Goal: Transaction & Acquisition: Purchase product/service

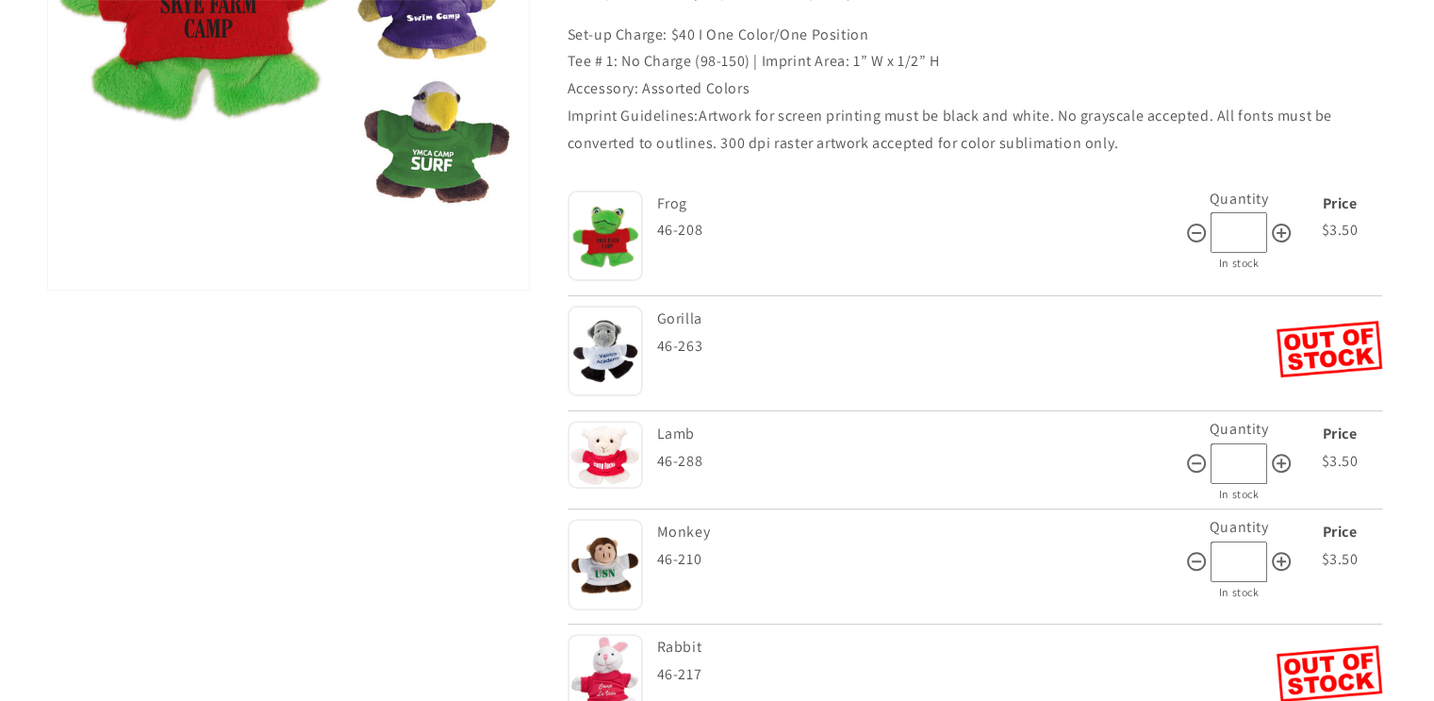
scroll to position [621, 0]
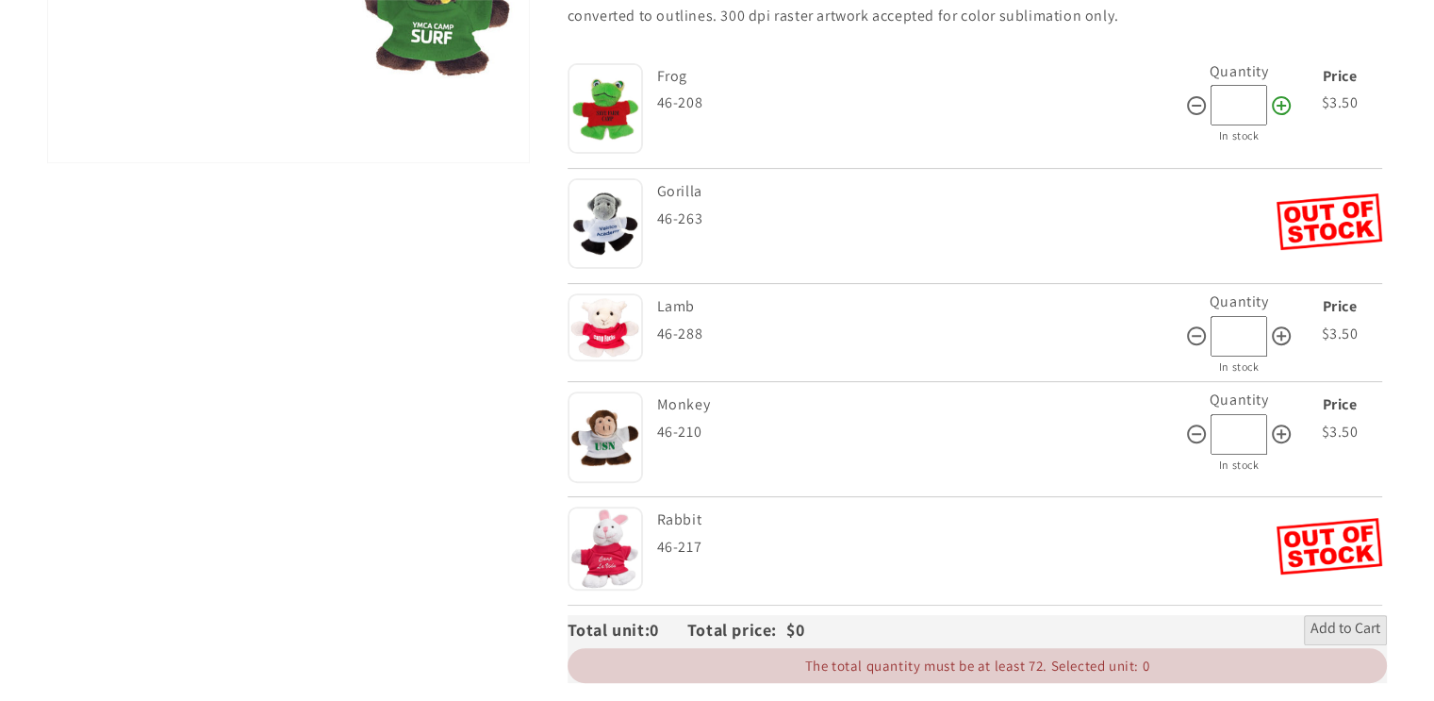
click at [1282, 94] on icon at bounding box center [1281, 105] width 23 height 23
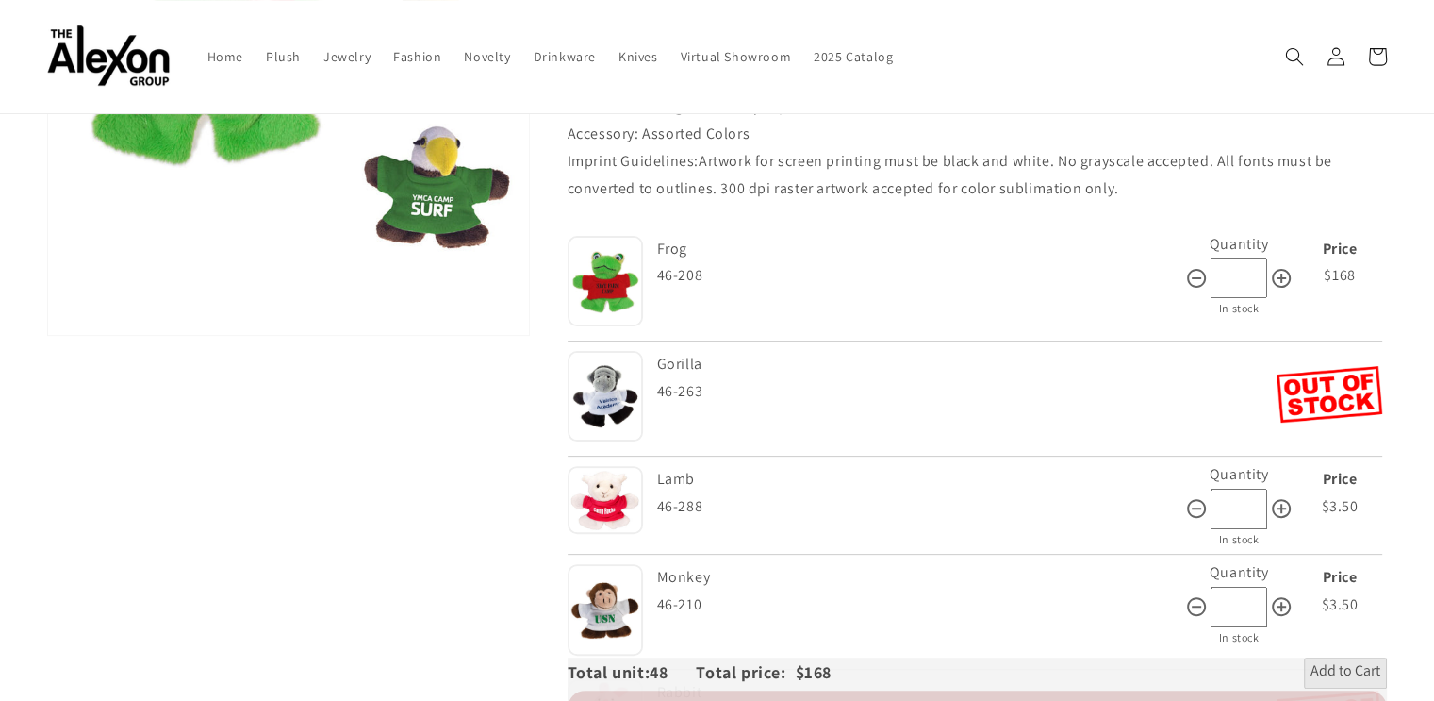
scroll to position [339, 0]
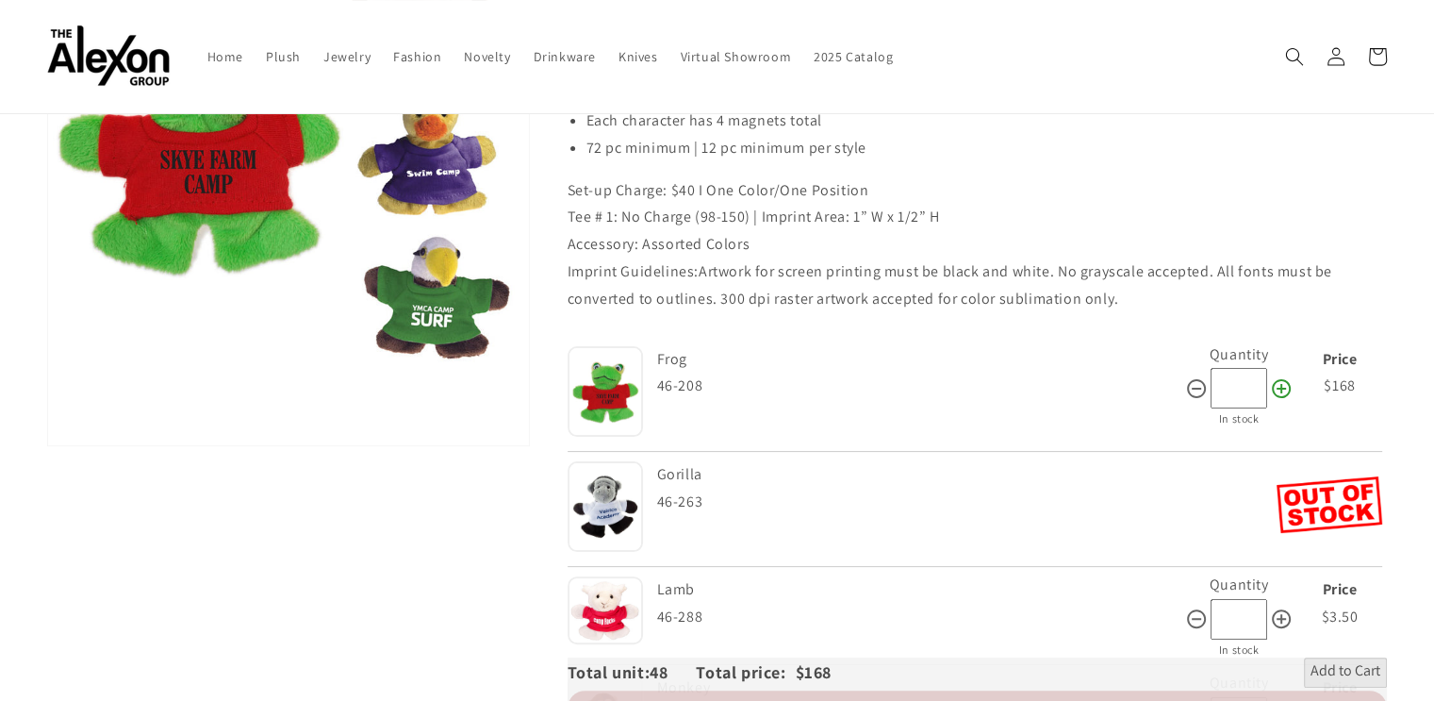
click at [1279, 377] on icon at bounding box center [1281, 388] width 23 height 23
type input "**"
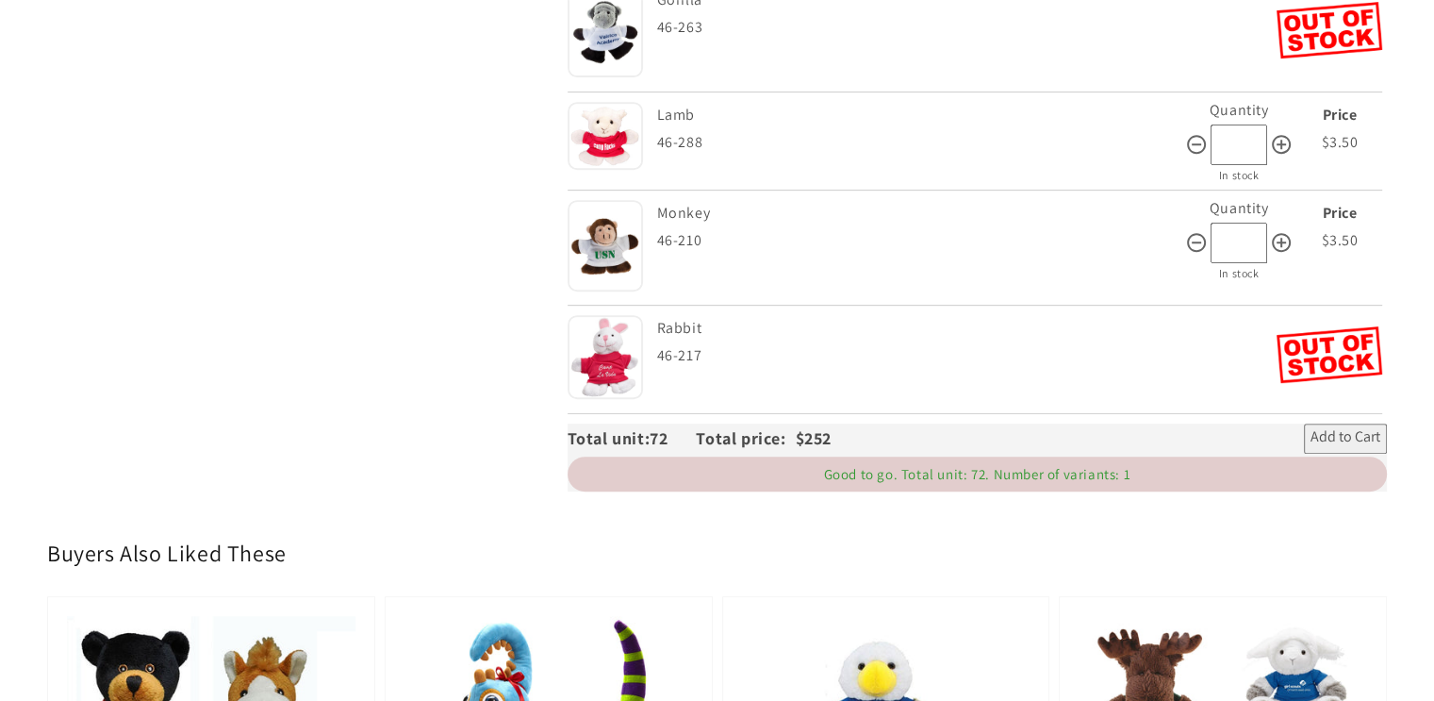
scroll to position [904, 0]
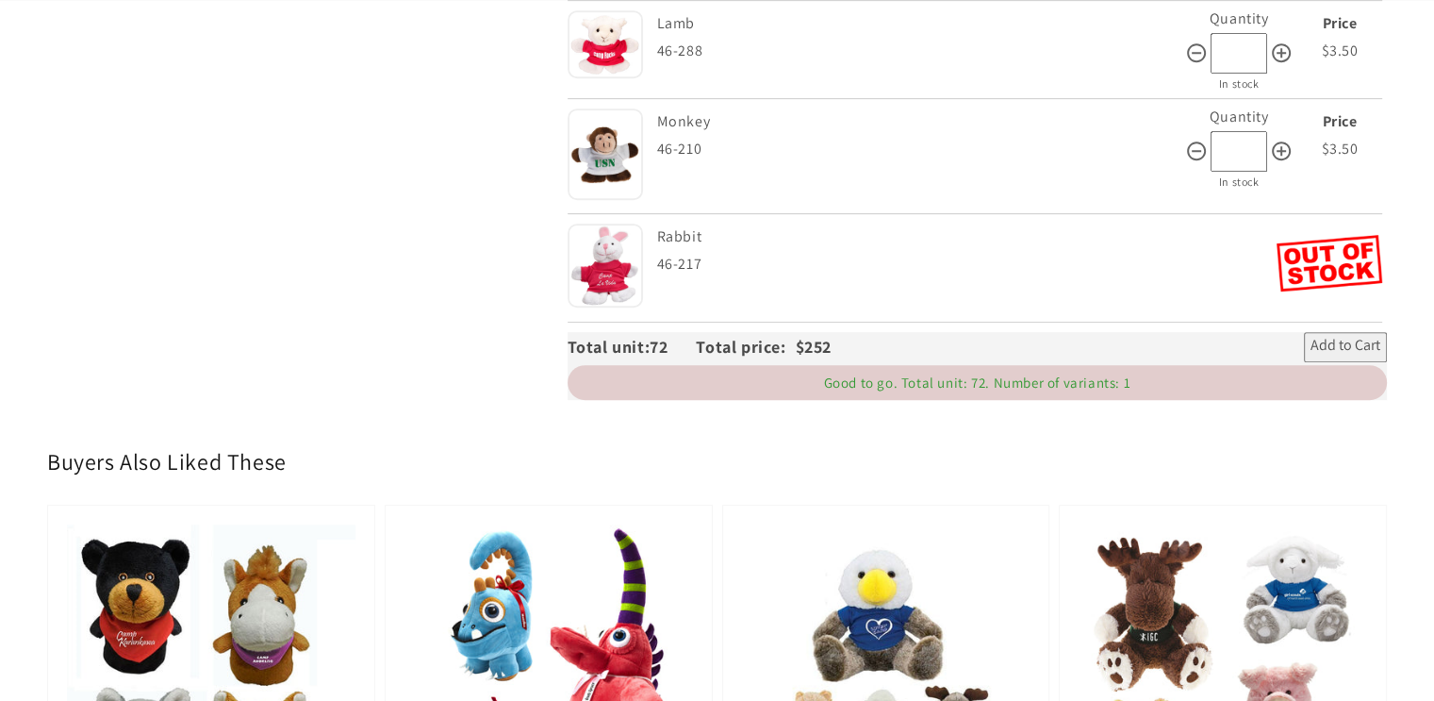
click at [1338, 336] on span "Add to Cart" at bounding box center [1346, 347] width 70 height 23
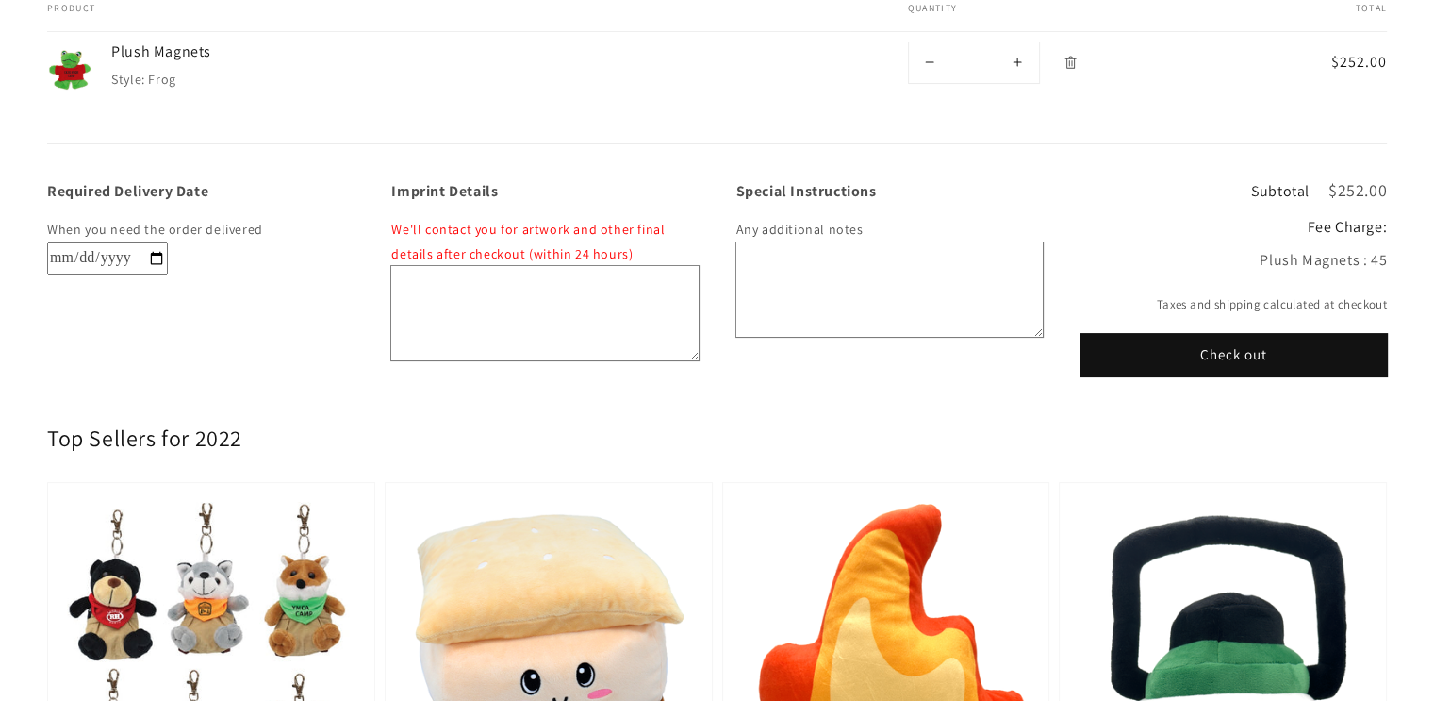
scroll to position [283, 0]
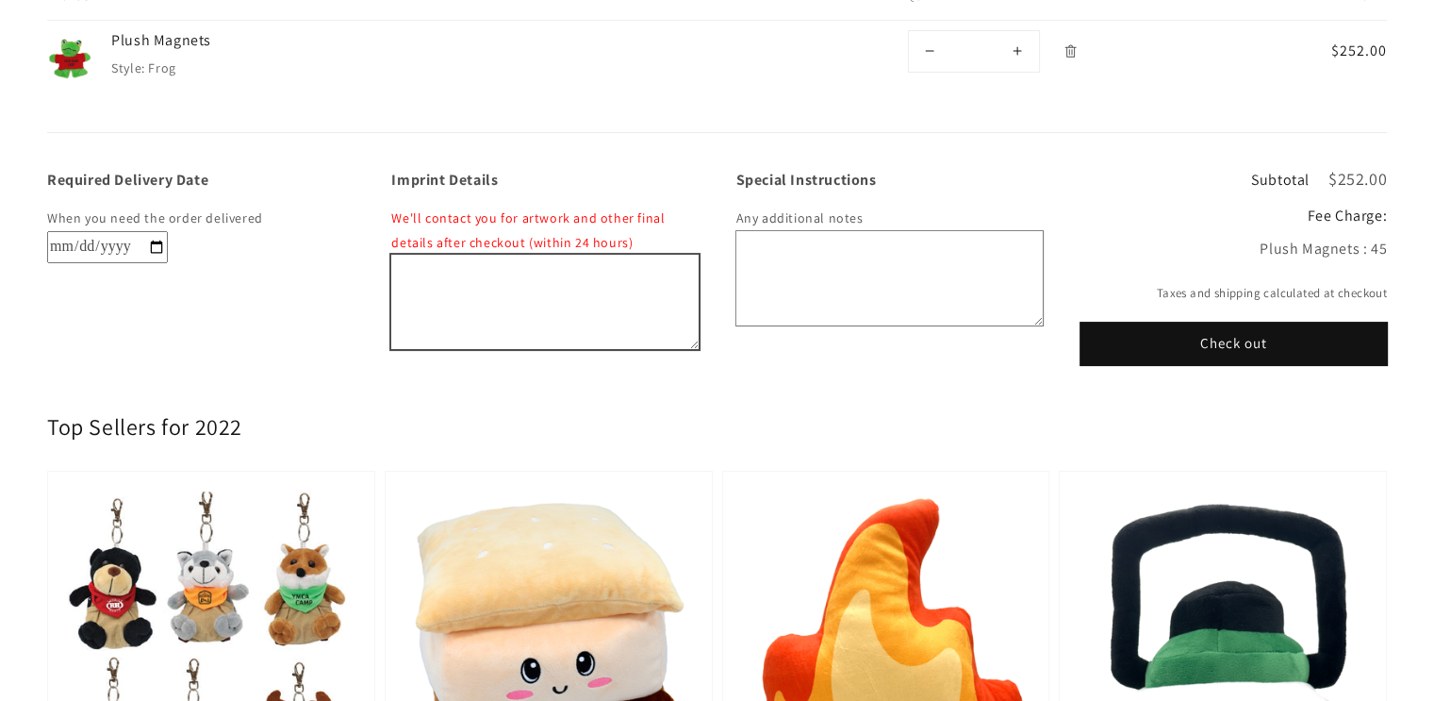
click at [479, 263] on textarea "Imprint Details" at bounding box center [544, 302] width 306 height 94
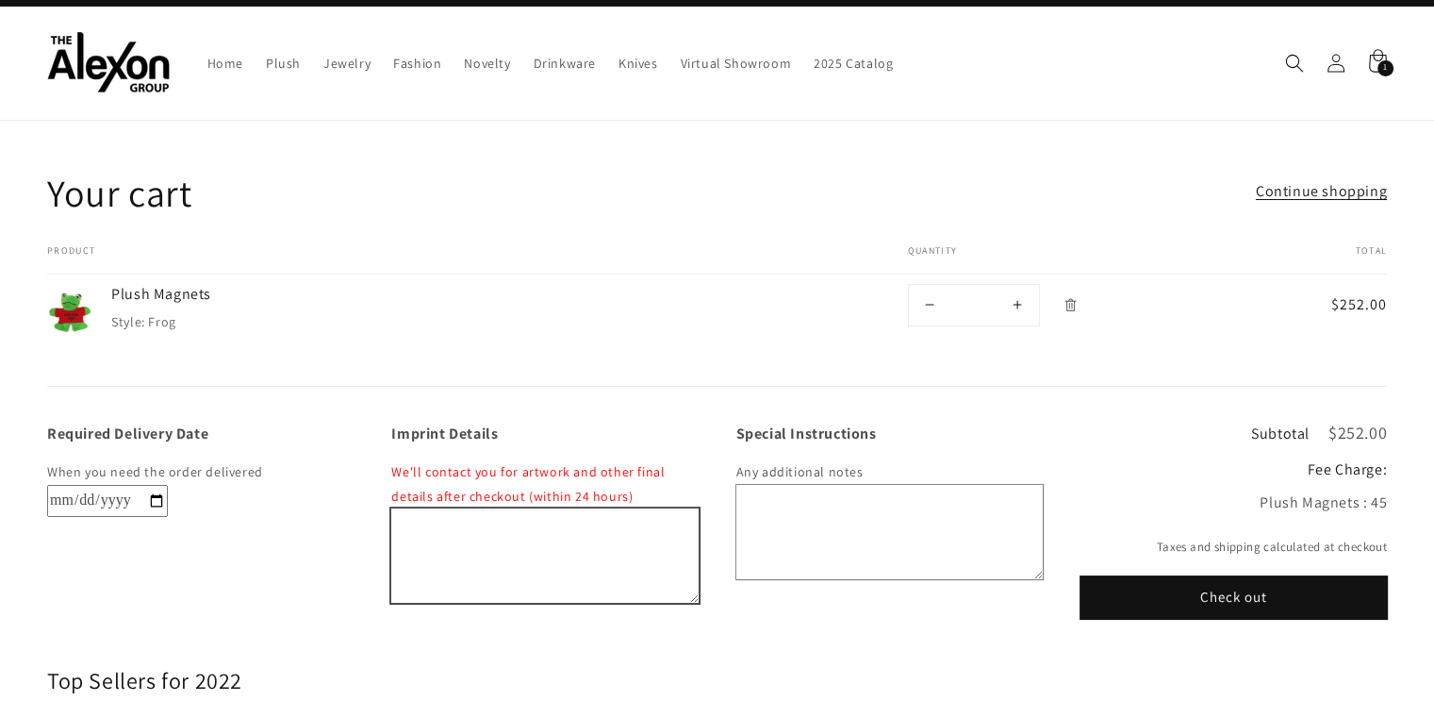
scroll to position [0, 0]
